Goal: Communication & Community: Answer question/provide support

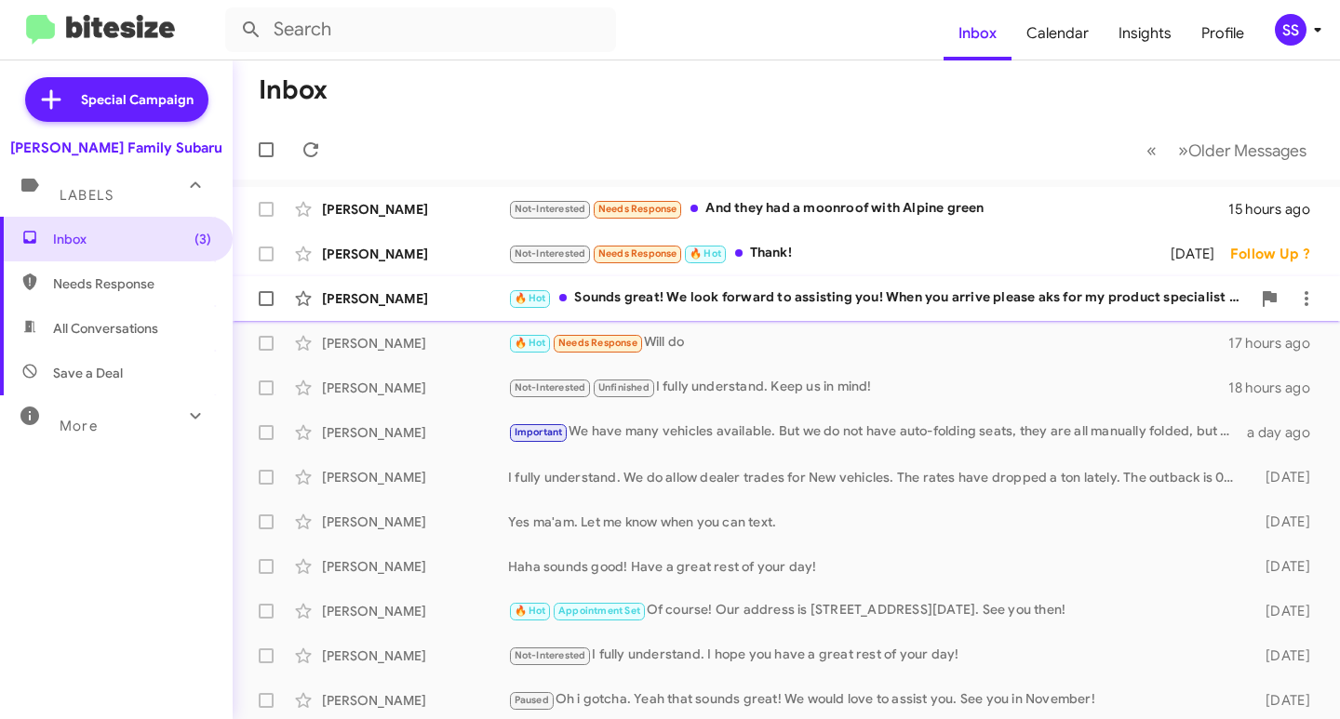
click at [775, 298] on div "🔥 Hot Sounds great! We look forward to assisting you! When you arrive please ak…" at bounding box center [879, 298] width 743 height 21
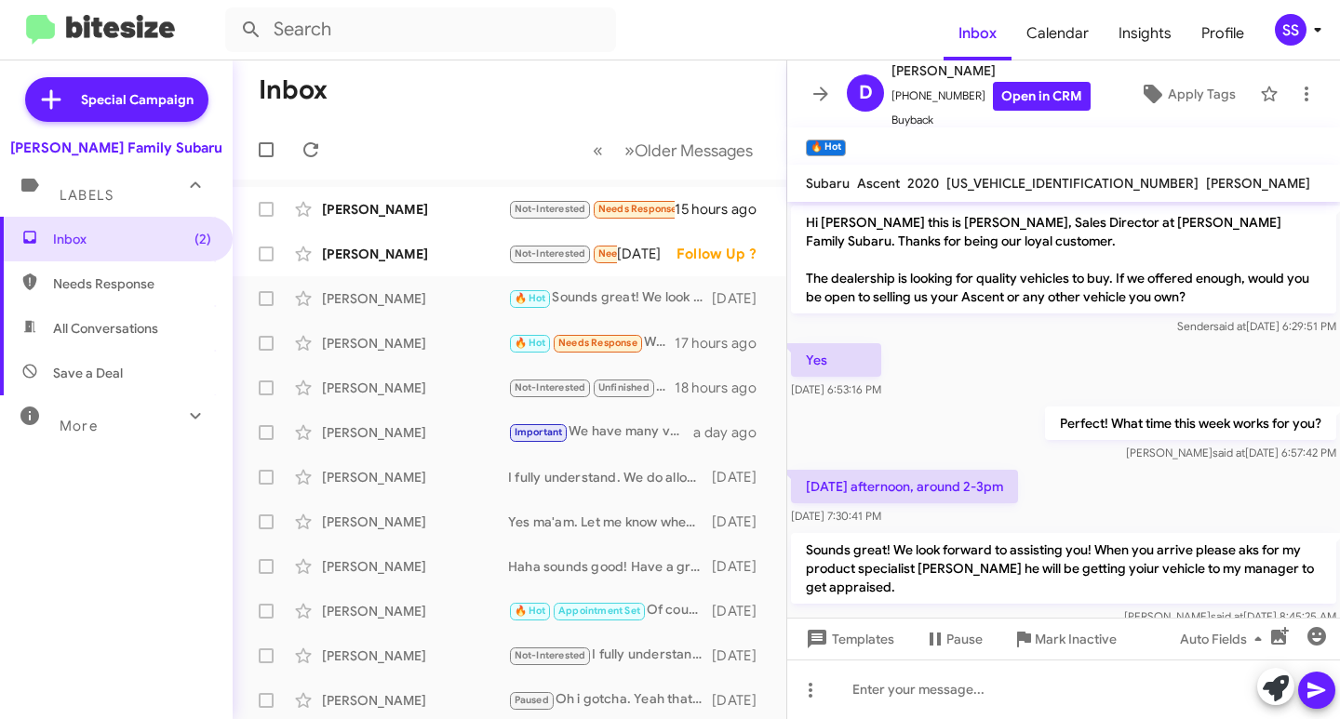
scroll to position [35, 0]
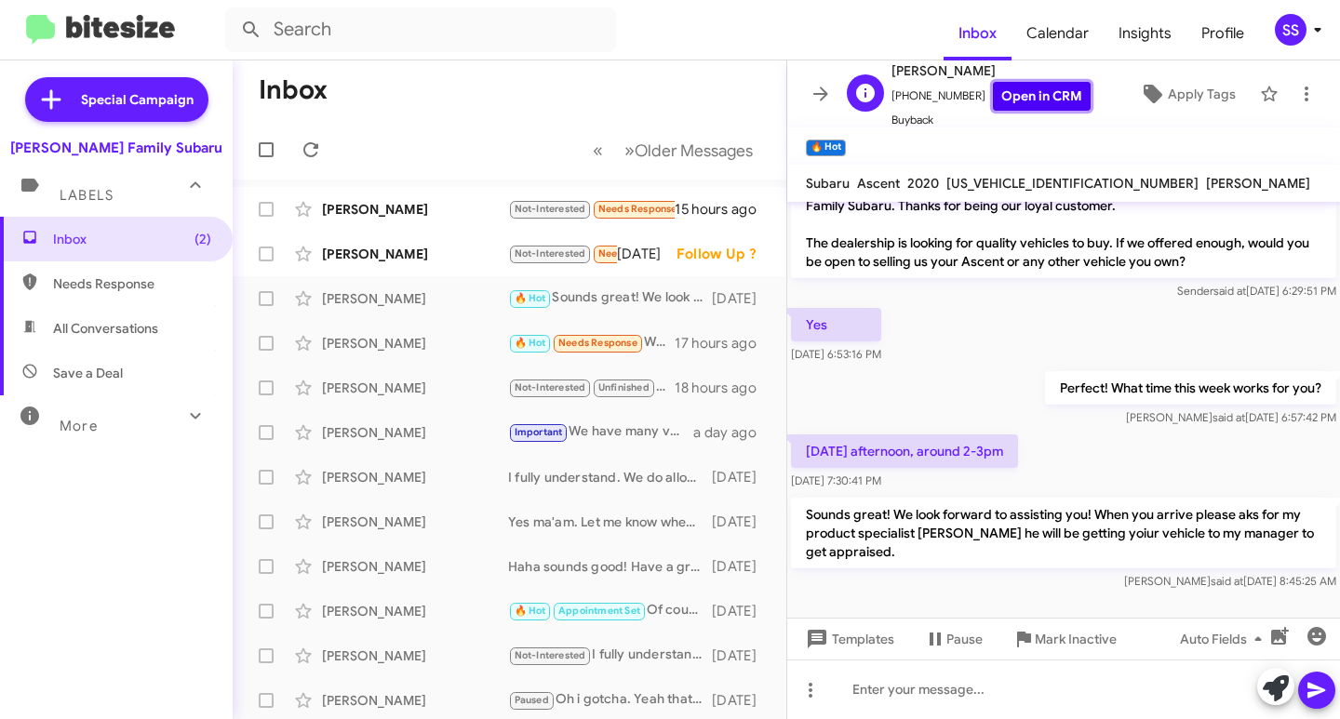
click at [1038, 88] on link "Open in CRM" at bounding box center [1042, 96] width 98 height 29
click at [410, 250] on div "[PERSON_NAME]" at bounding box center [415, 254] width 186 height 19
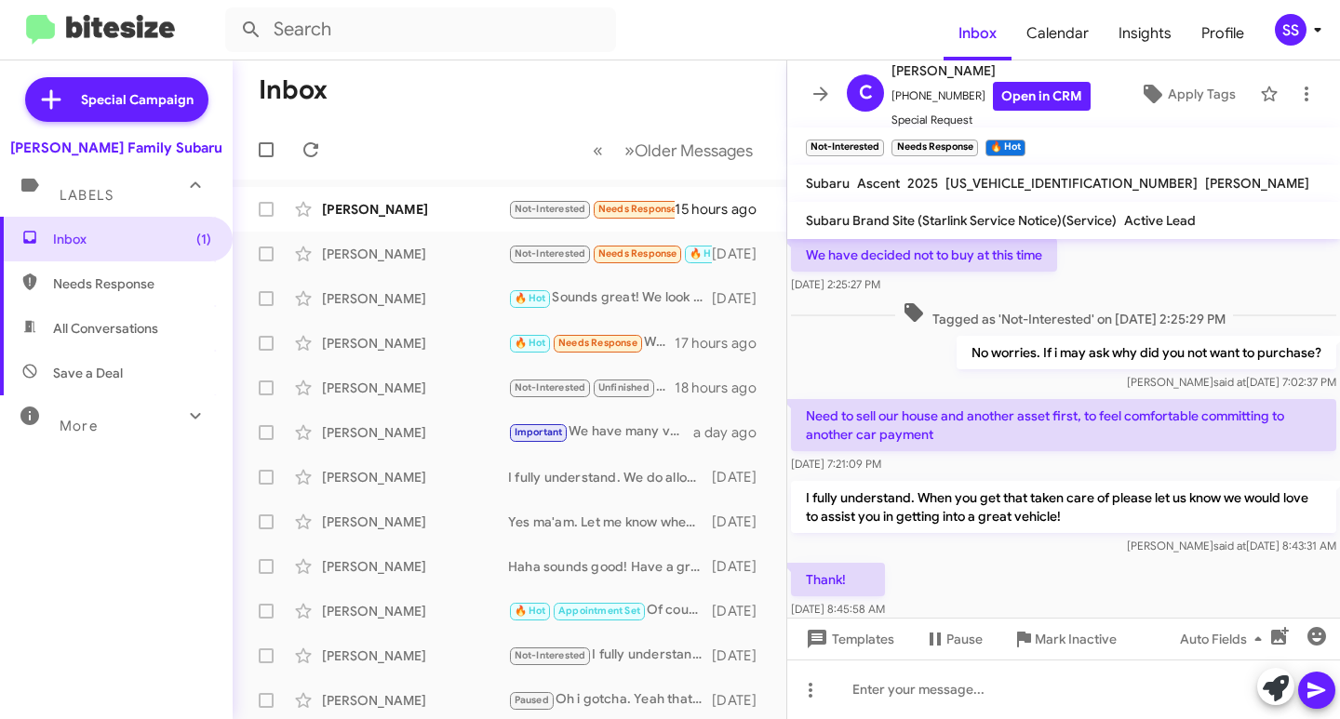
scroll to position [235, 0]
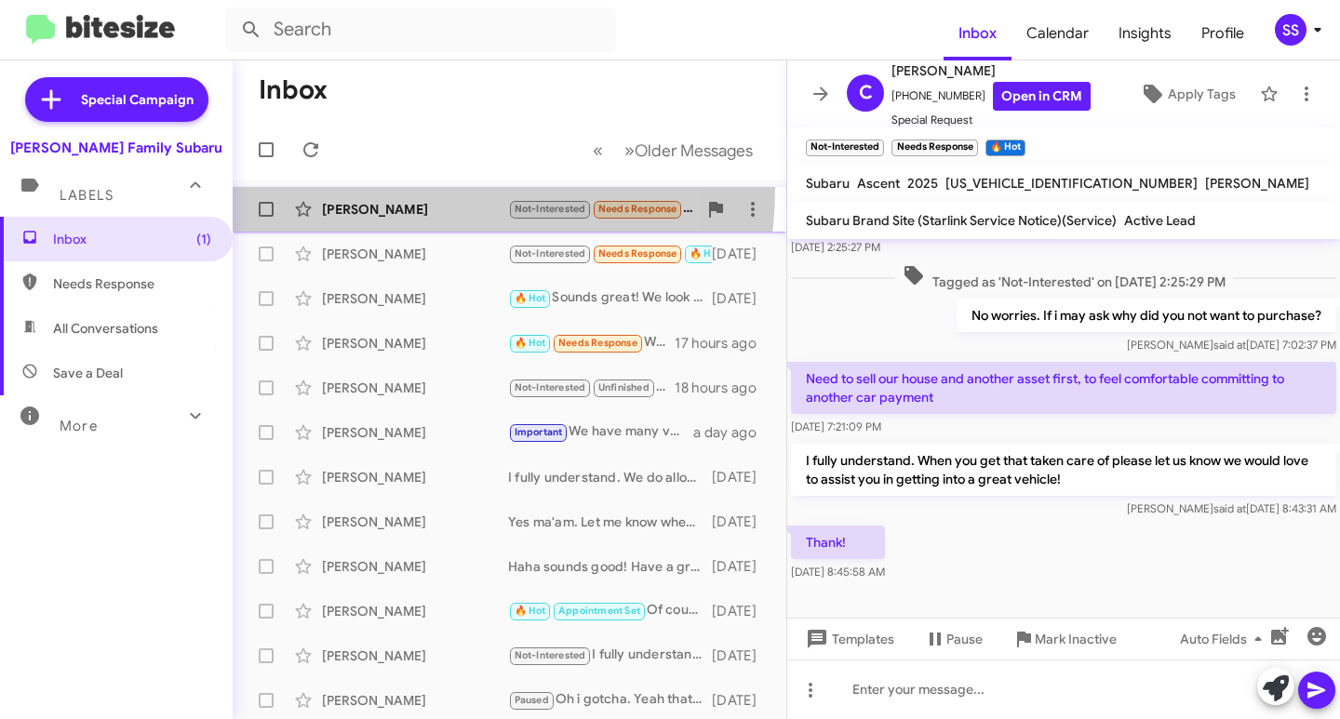
click at [383, 187] on span "[PERSON_NAME] Not-Interested Needs Response And they had a moonroof with Alpine…" at bounding box center [510, 209] width 554 height 45
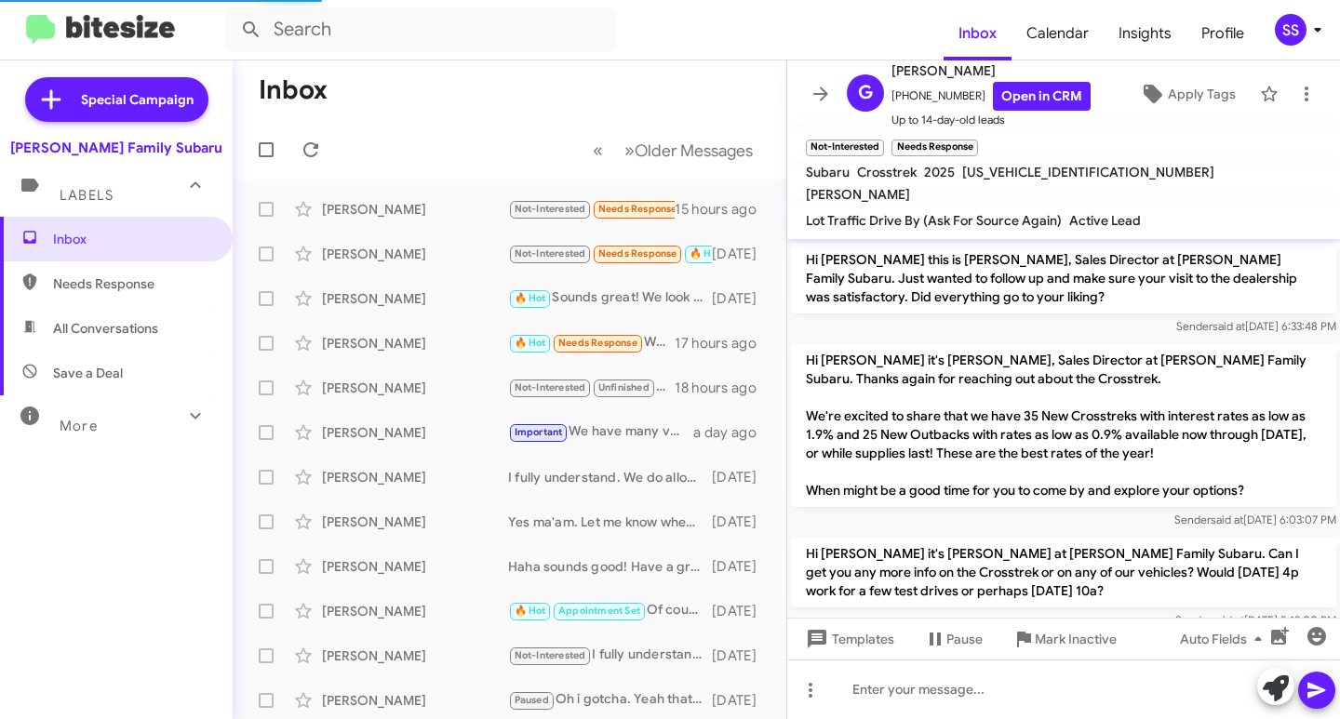
scroll to position [359, 0]
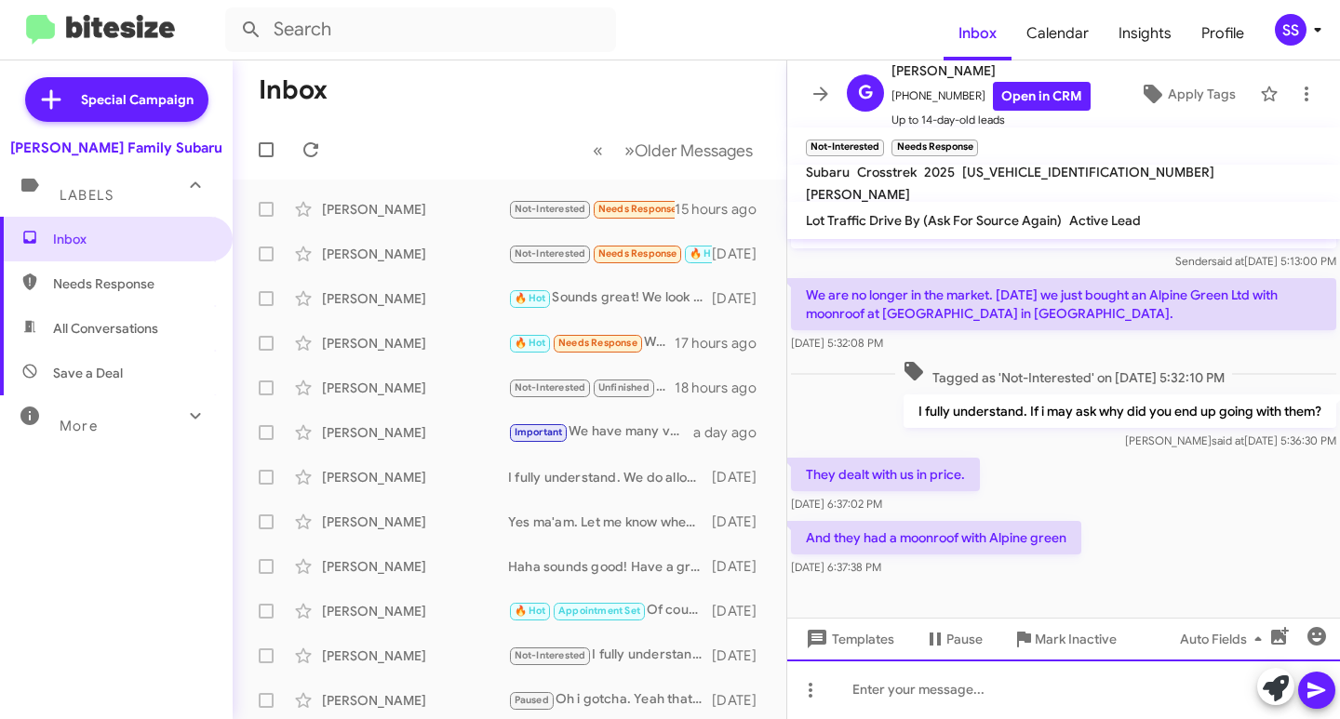
click at [971, 699] on div at bounding box center [1063, 690] width 553 height 60
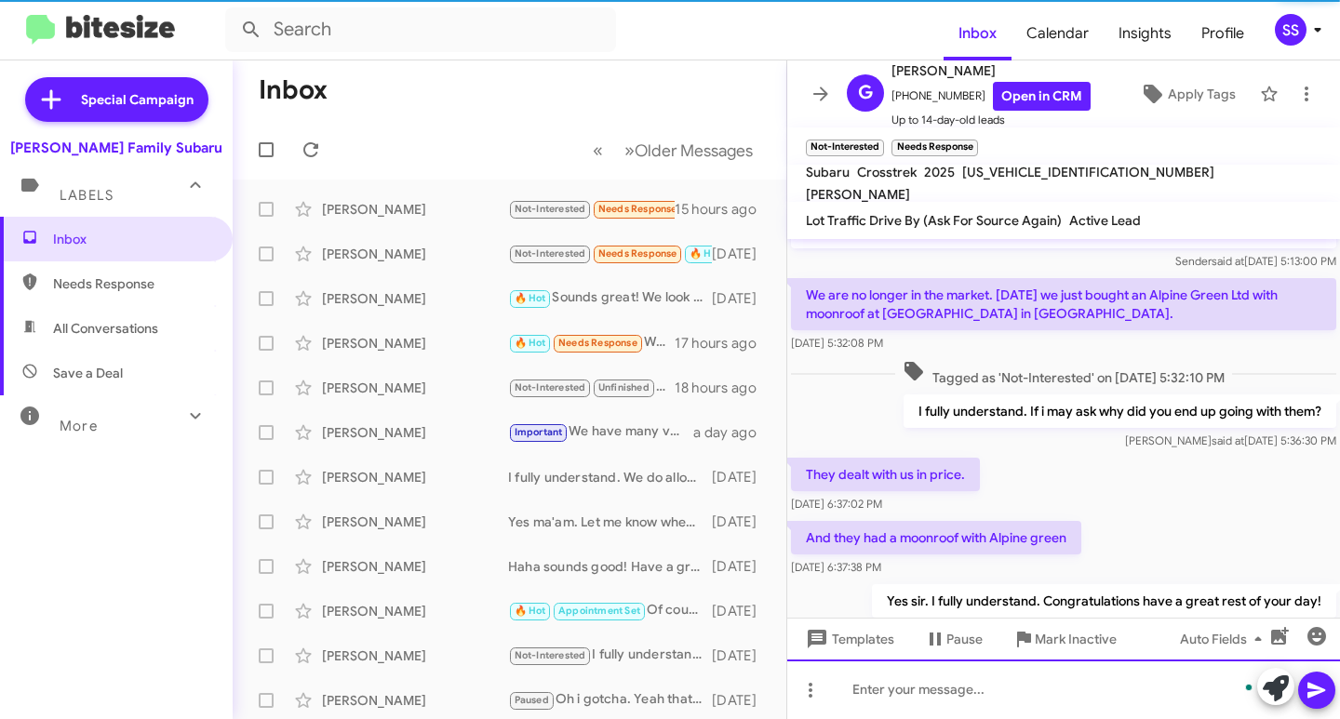
scroll to position [427, 0]
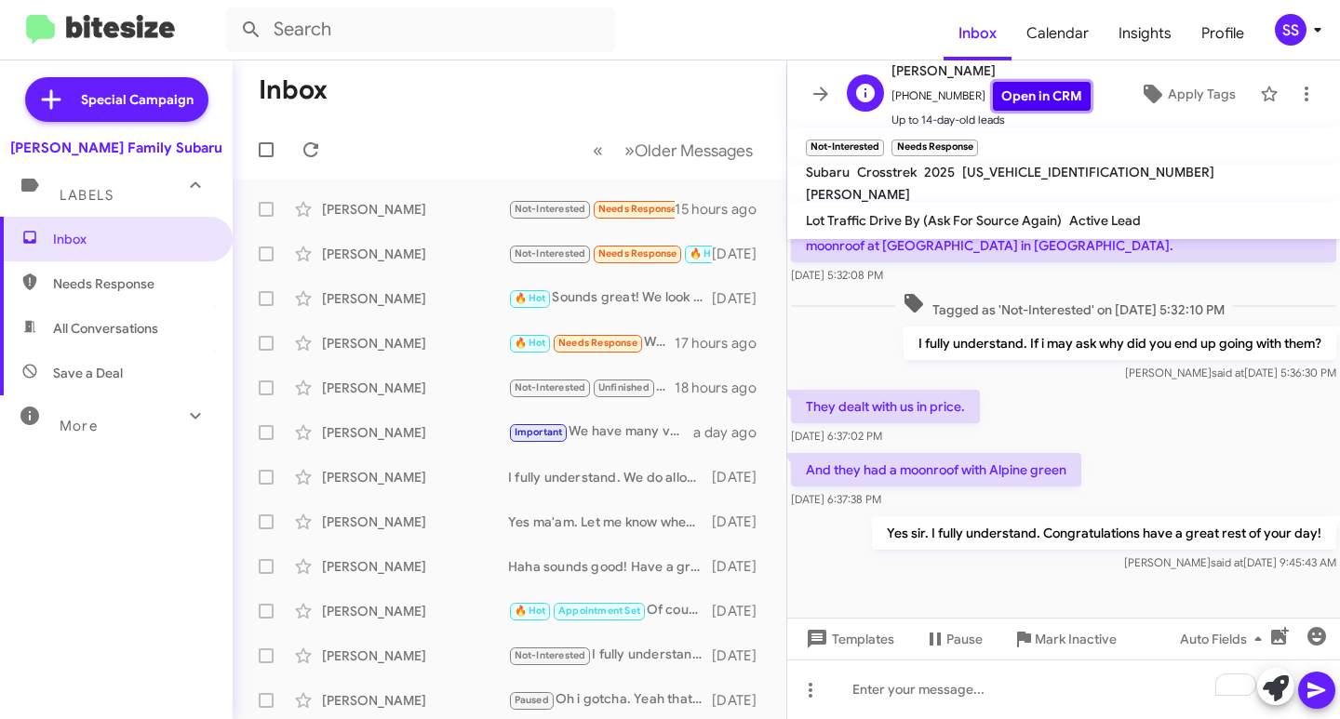
click at [1017, 98] on link "Open in CRM" at bounding box center [1042, 96] width 98 height 29
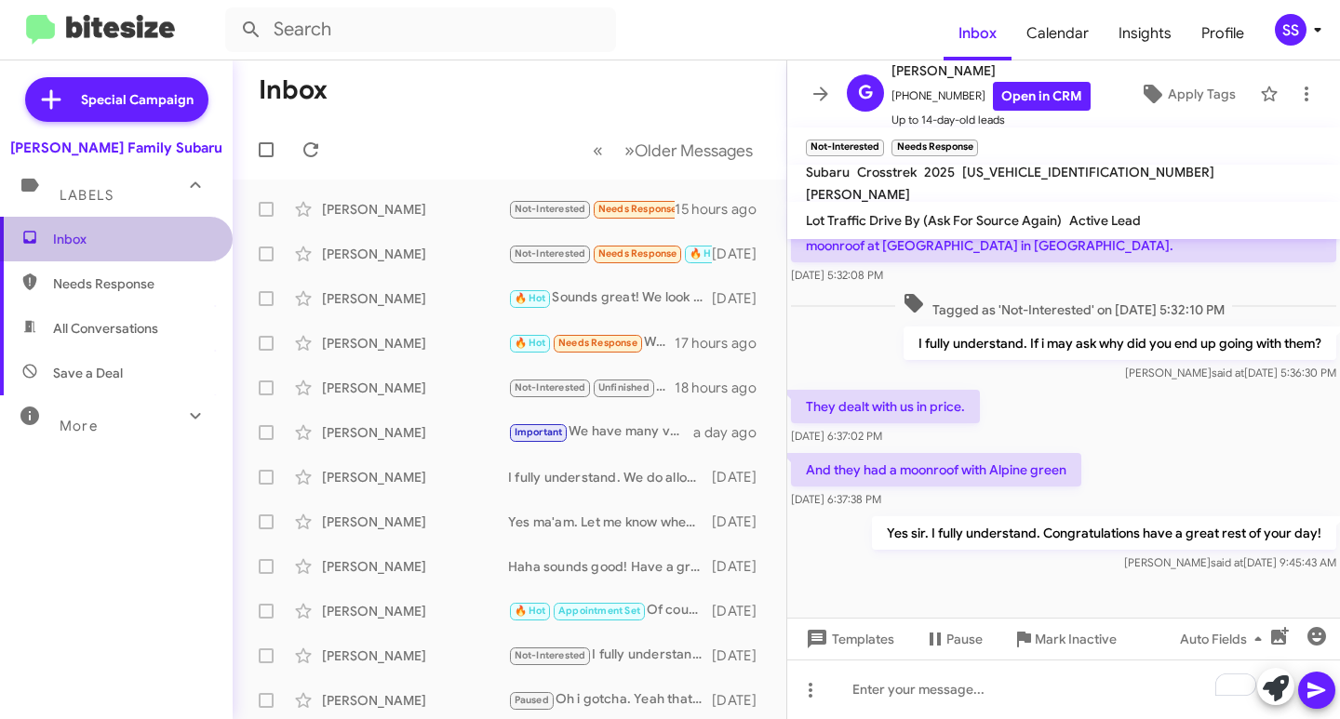
click at [116, 233] on span "Inbox" at bounding box center [132, 239] width 158 height 19
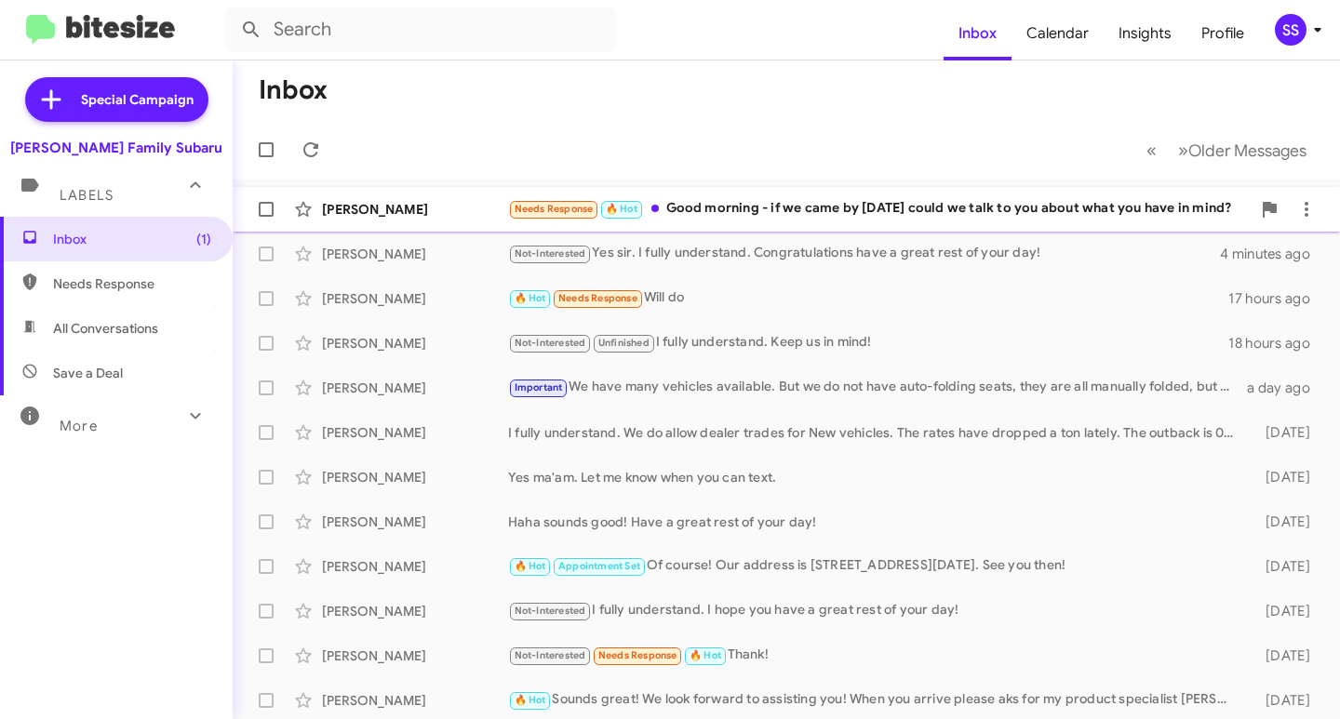
click at [920, 217] on div "Needs Response 🔥 Hot Good morning - if we came by [DATE] could we talk to you a…" at bounding box center [879, 208] width 743 height 21
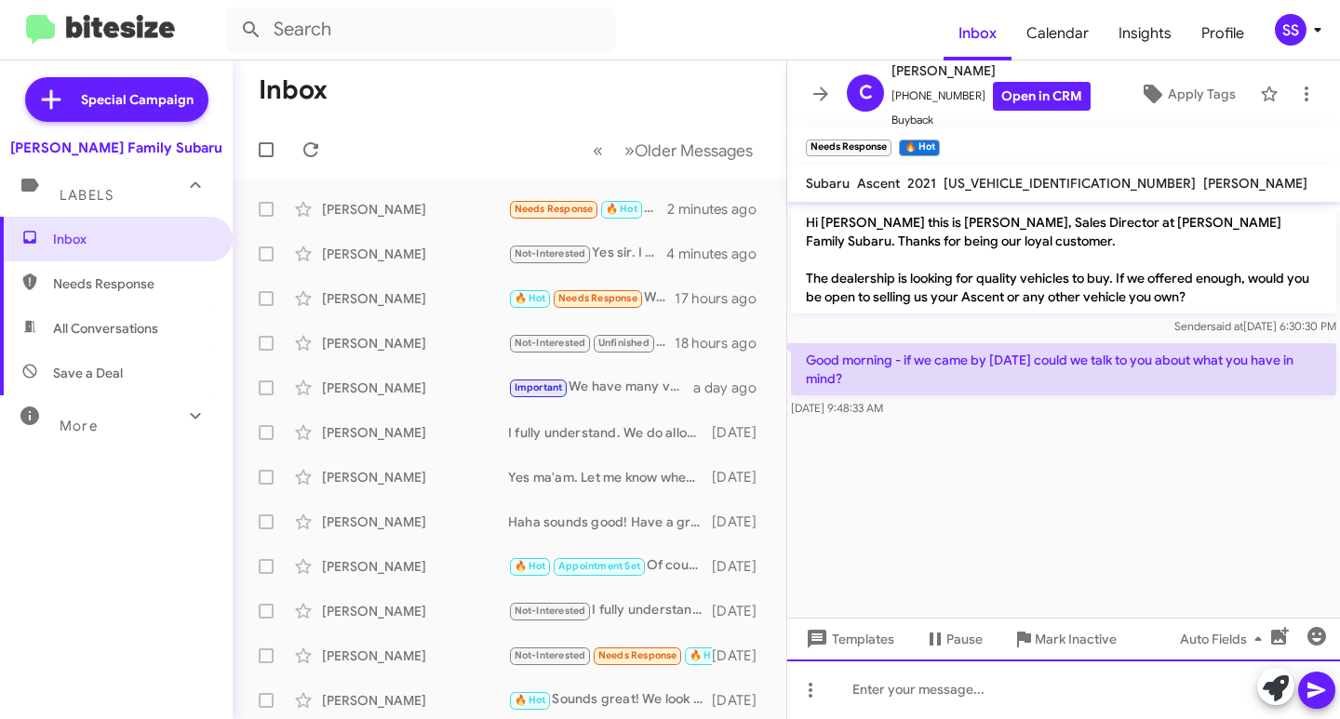
click at [925, 693] on div at bounding box center [1063, 690] width 553 height 60
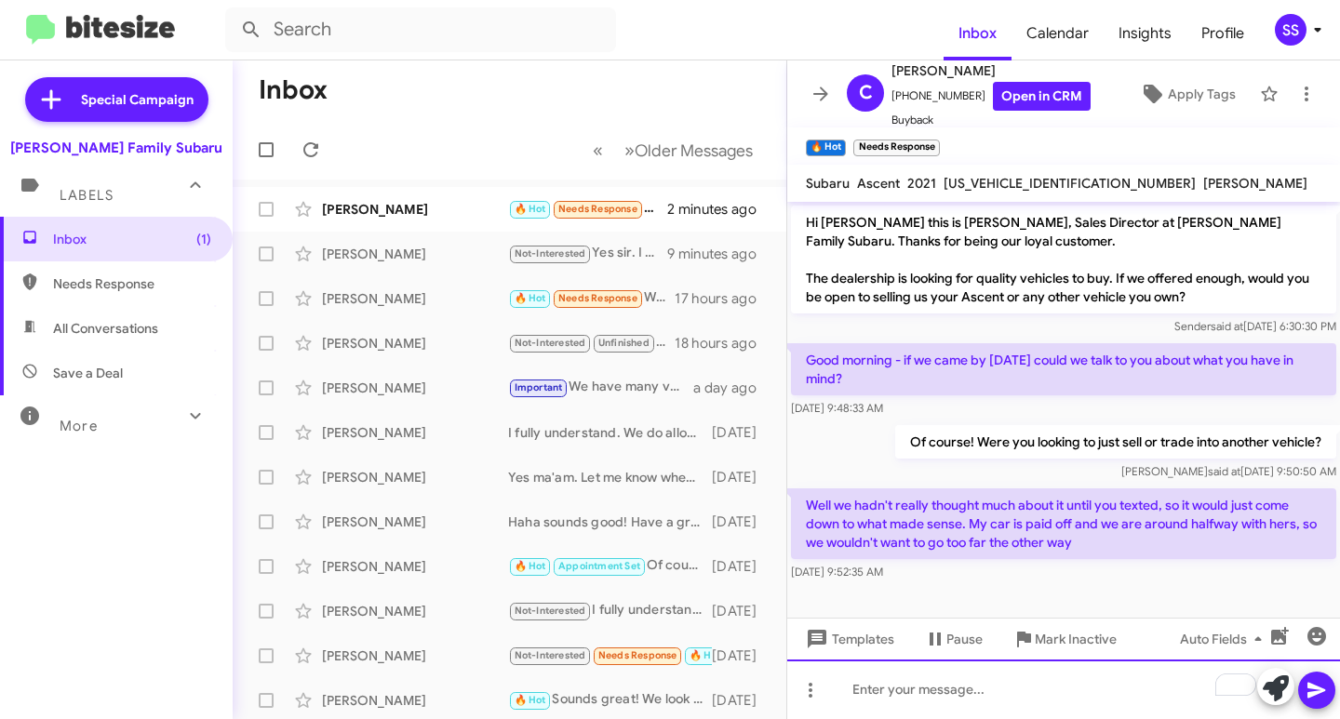
click at [905, 685] on div "To enrich screen reader interactions, please activate Accessibility in Grammarl…" at bounding box center [1063, 690] width 553 height 60
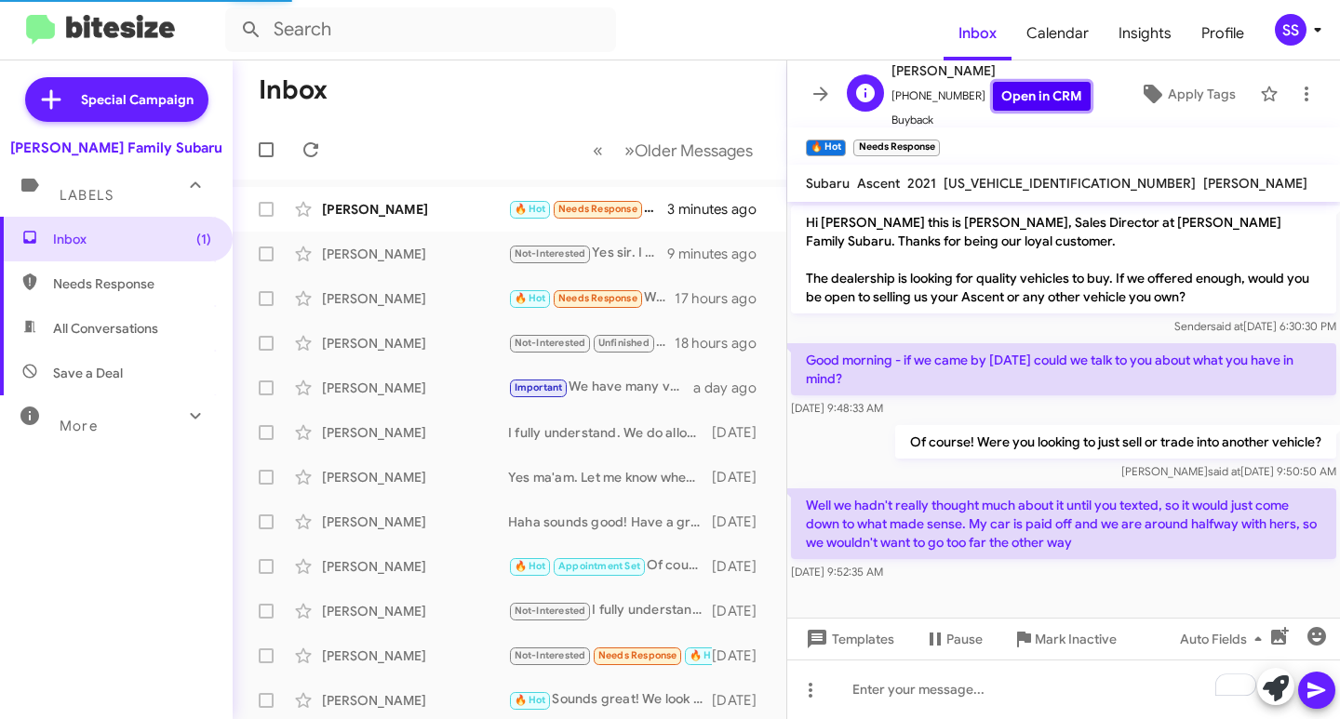
click at [1040, 104] on link "Open in CRM" at bounding box center [1042, 96] width 98 height 29
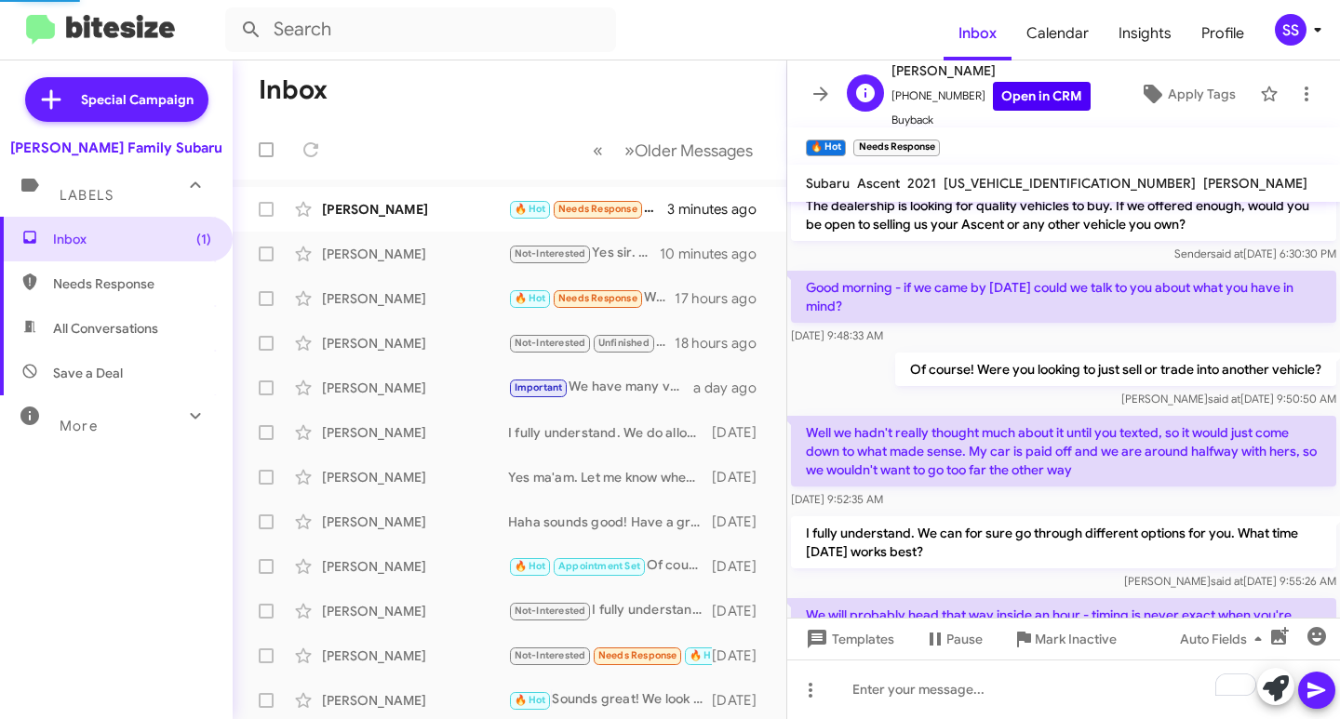
scroll to position [159, 0]
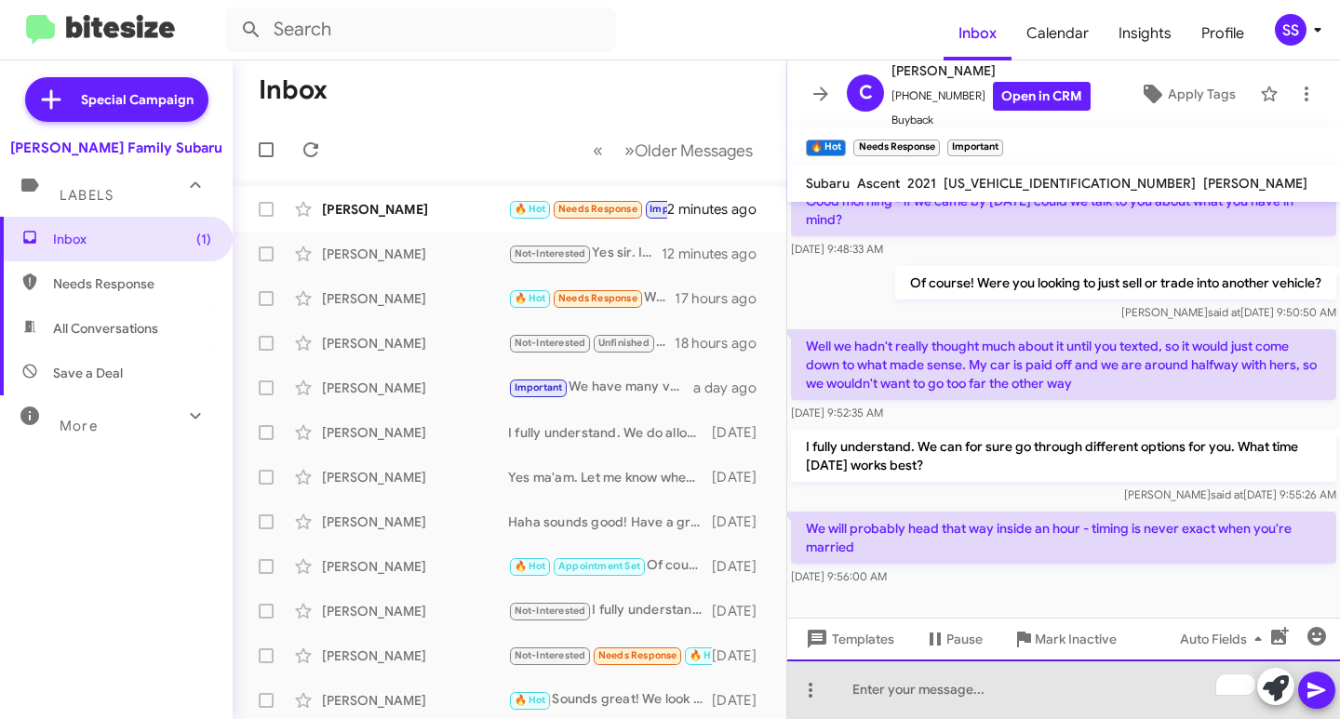
click at [960, 689] on div "To enrich screen reader interactions, please activate Accessibility in Grammarl…" at bounding box center [1063, 690] width 553 height 60
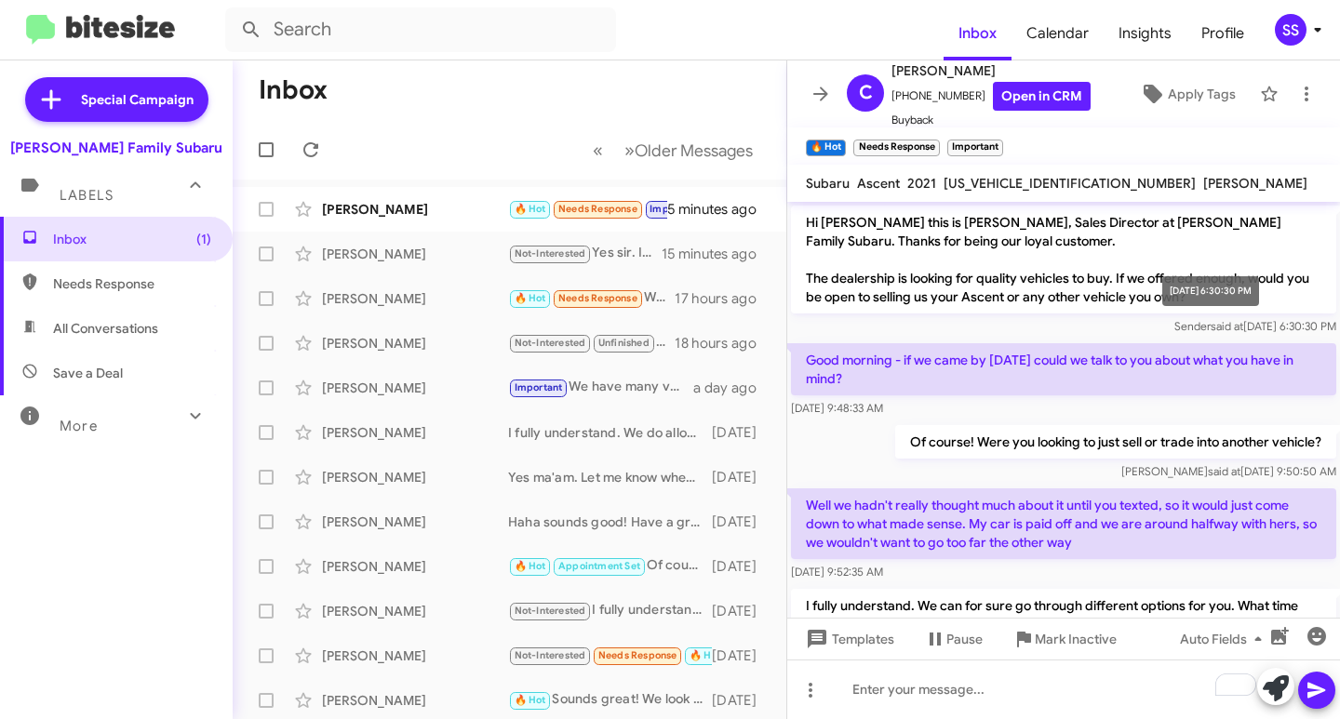
scroll to position [246, 0]
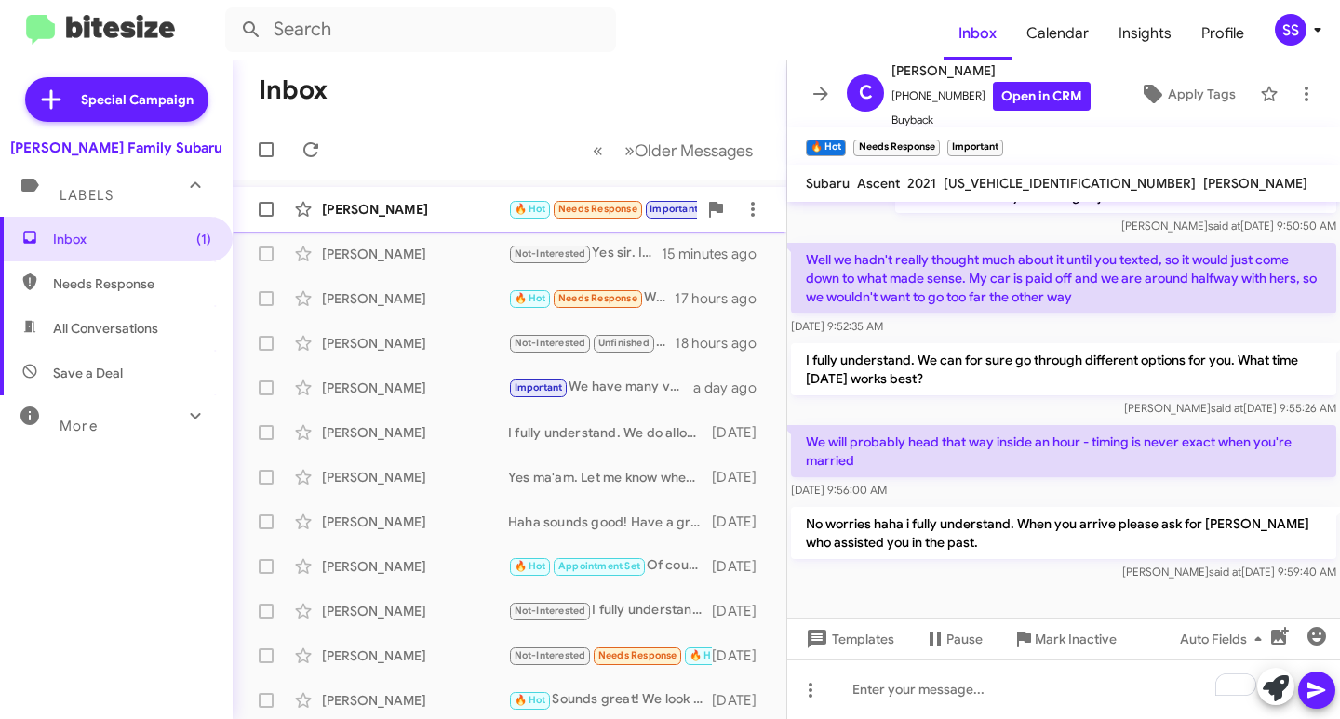
click at [390, 204] on div "[PERSON_NAME]" at bounding box center [415, 209] width 186 height 19
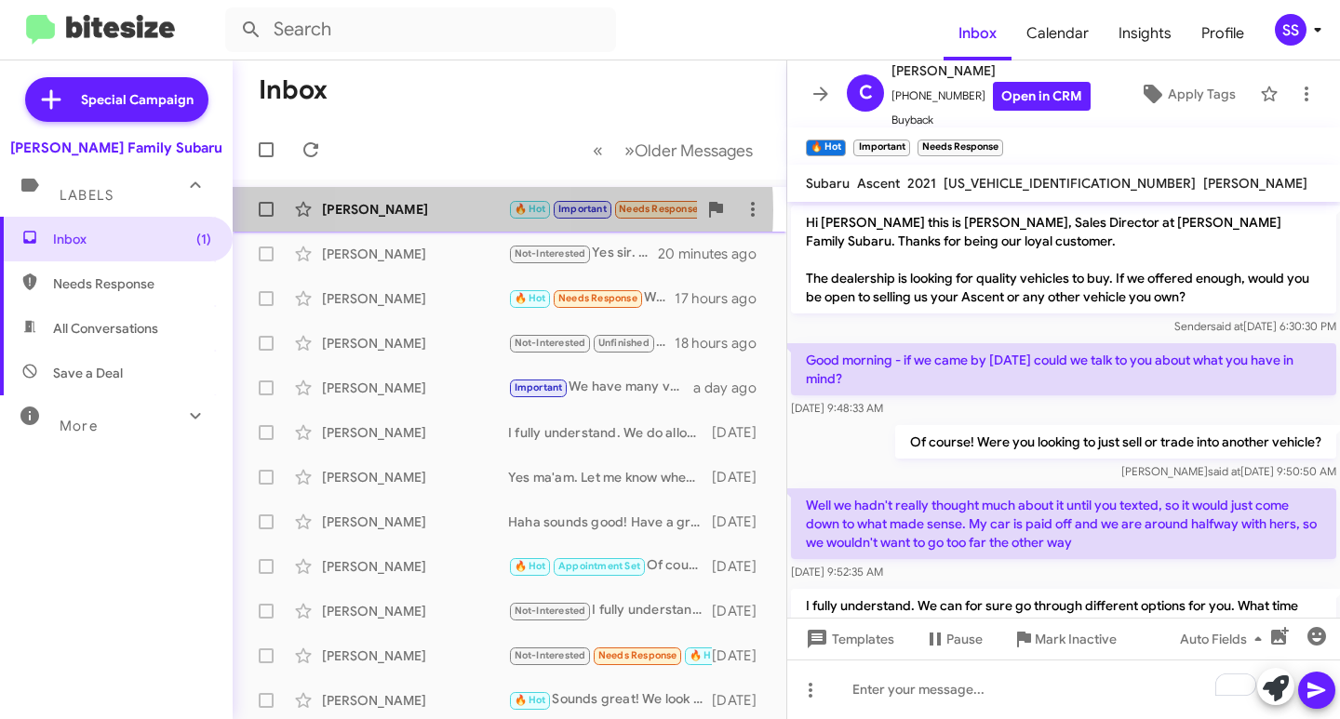
click at [436, 210] on div "[PERSON_NAME]" at bounding box center [415, 209] width 186 height 19
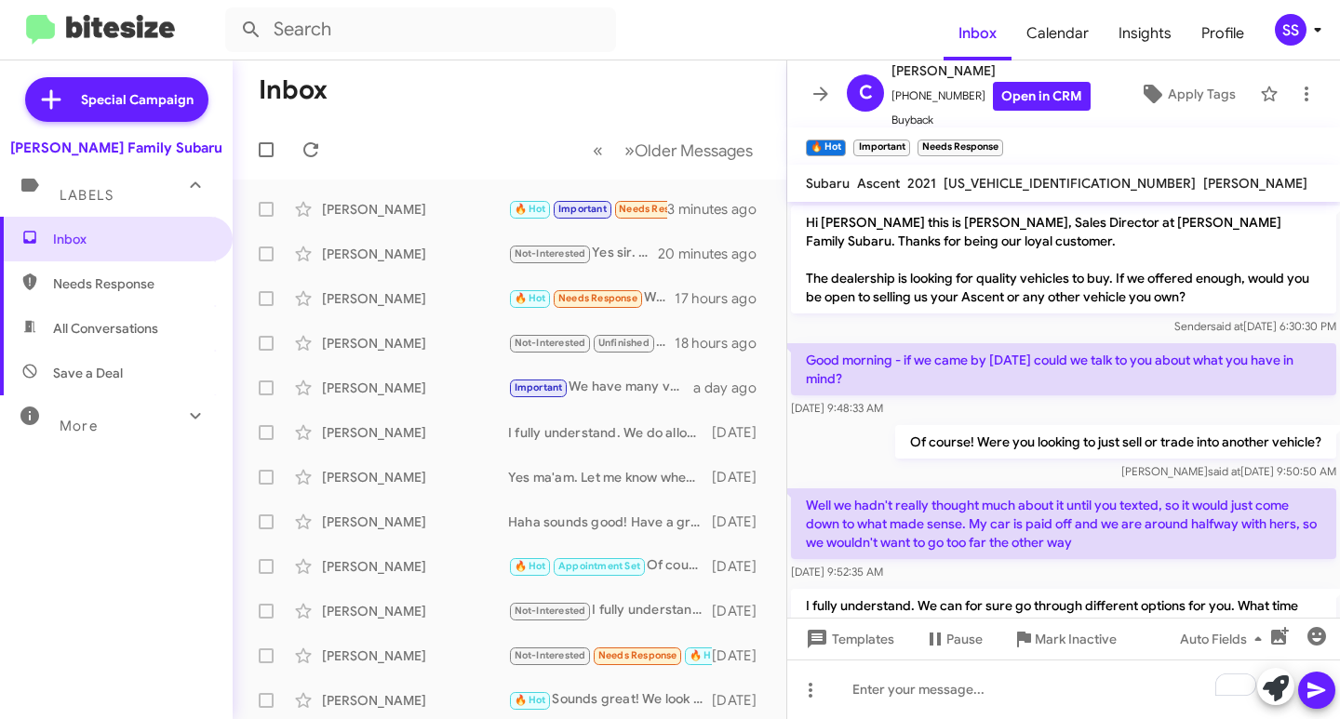
scroll to position [332, 0]
